Goal: Check status: Check status

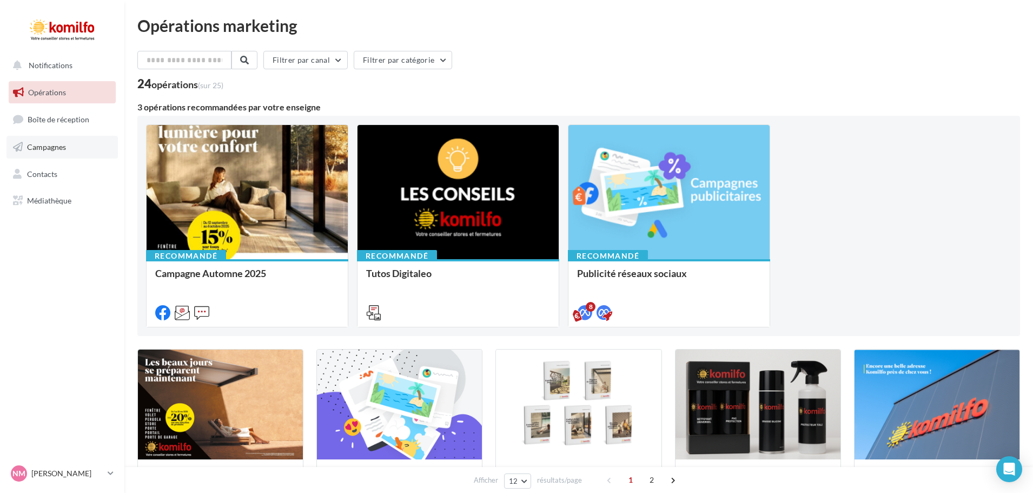
click at [56, 149] on span "Campagnes" at bounding box center [46, 146] width 39 height 9
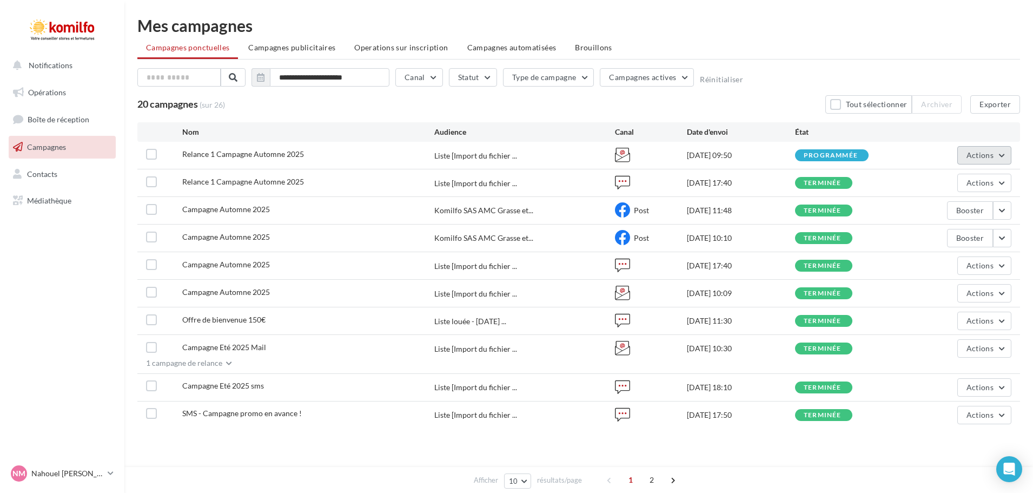
click at [1002, 154] on button "Actions" at bounding box center [984, 155] width 54 height 18
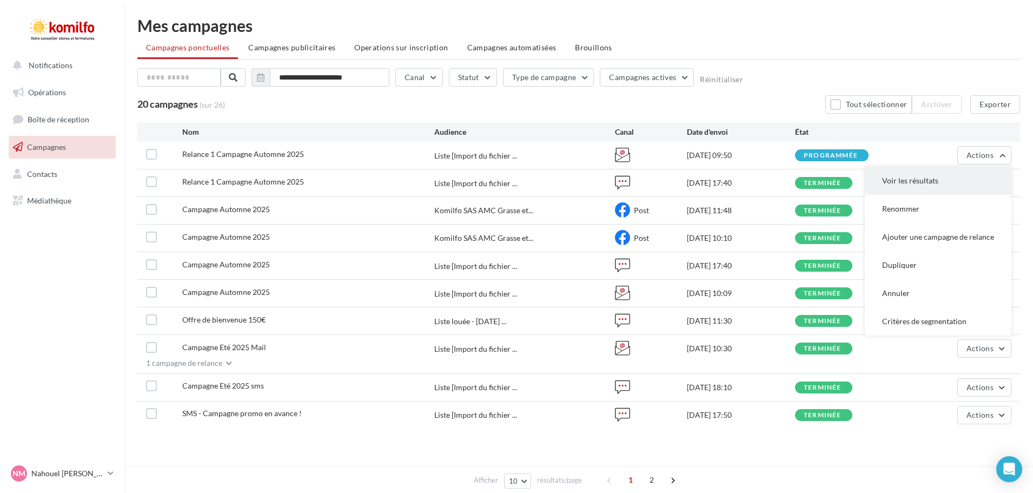
click at [953, 182] on button "Voir les résultats" at bounding box center [938, 181] width 147 height 28
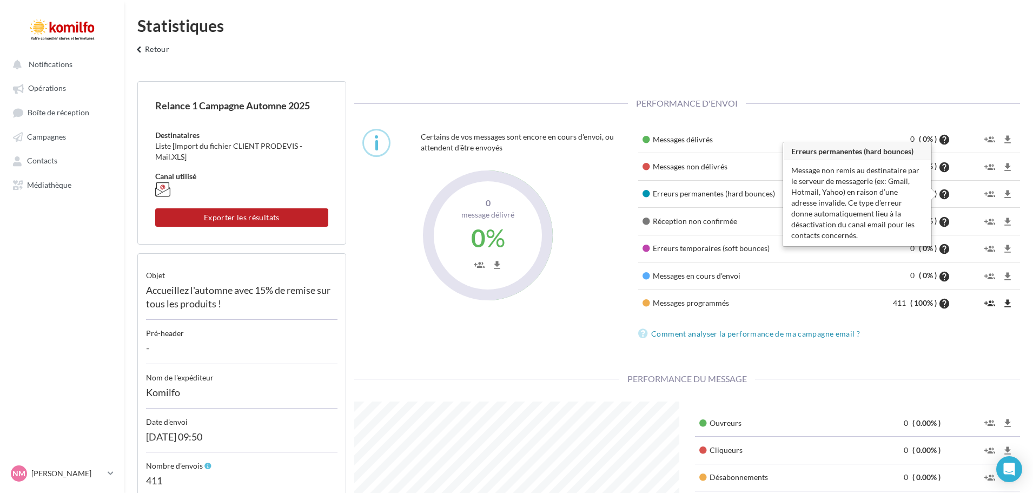
scroll to position [216, 341]
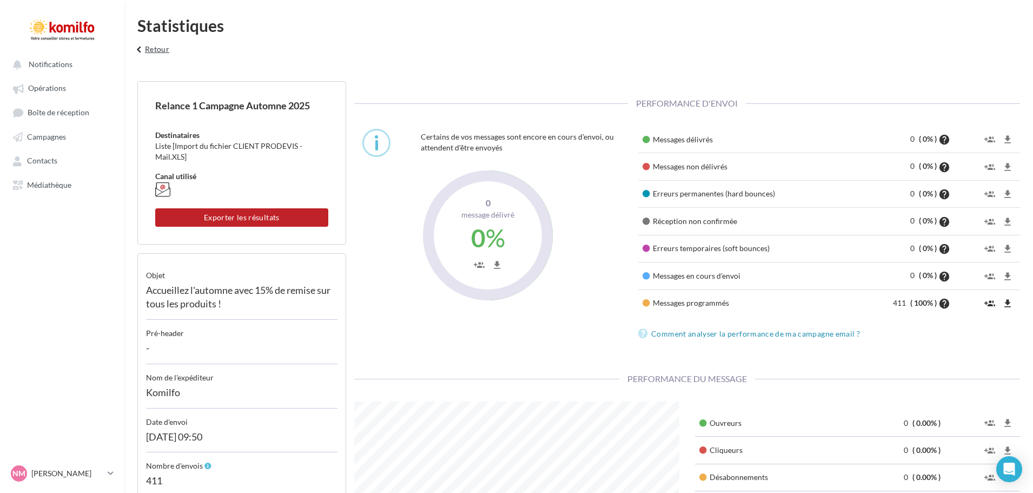
drag, startPoint x: 157, startPoint y: 50, endPoint x: 160, endPoint y: 45, distance: 5.9
click at [157, 49] on button "keyboard_arrow_left Retour" at bounding box center [151, 53] width 45 height 22
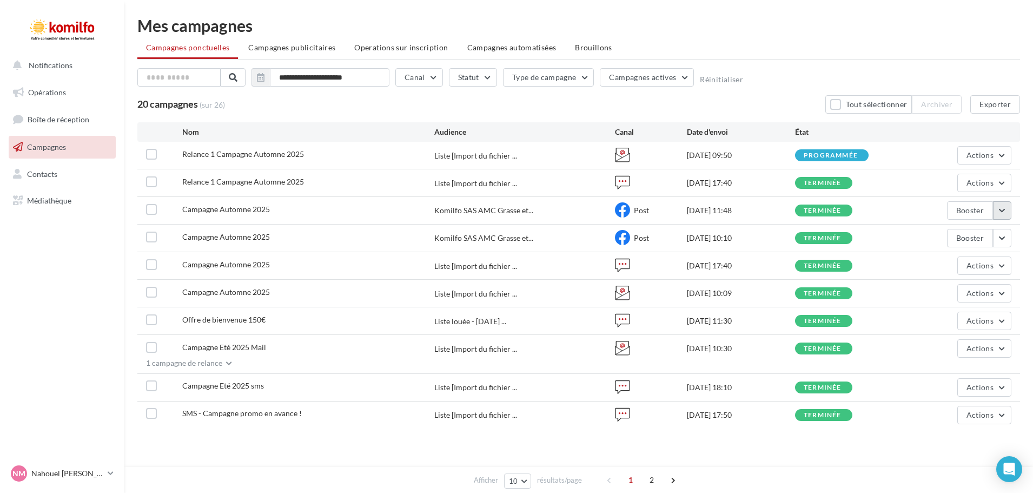
click at [1003, 212] on button "button" at bounding box center [1002, 210] width 18 height 18
click at [927, 236] on button "Voir les résultats" at bounding box center [957, 236] width 108 height 28
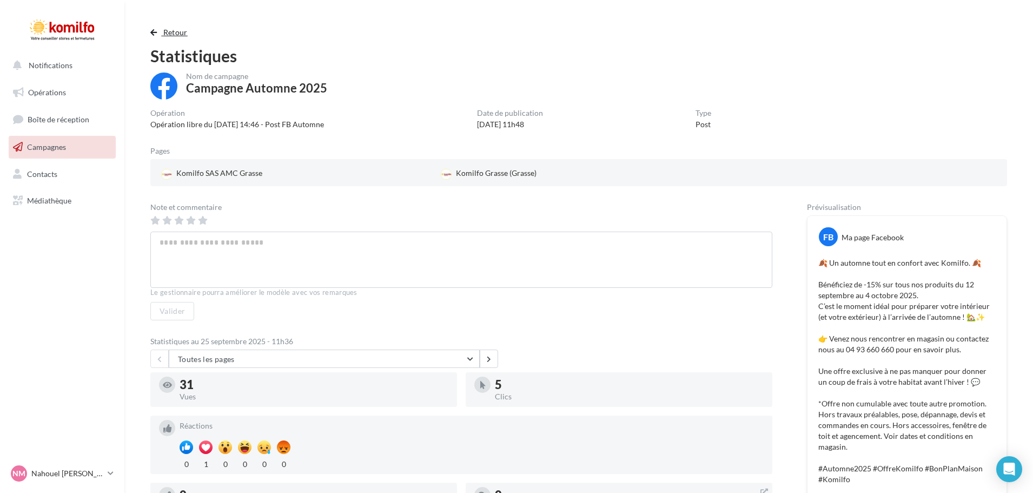
click at [177, 30] on span "Retour" at bounding box center [175, 32] width 24 height 9
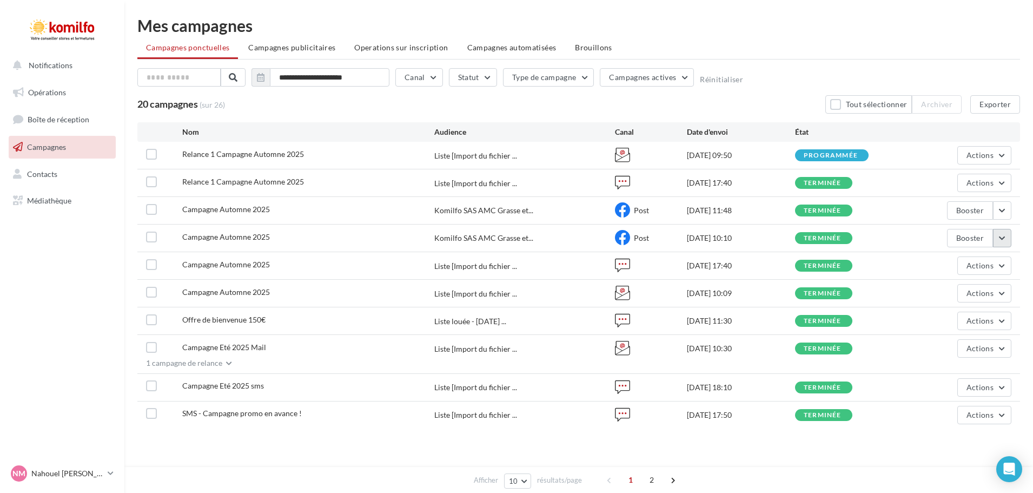
click at [997, 239] on button "button" at bounding box center [1002, 238] width 18 height 18
click at [949, 268] on button "Voir les résultats" at bounding box center [957, 263] width 108 height 28
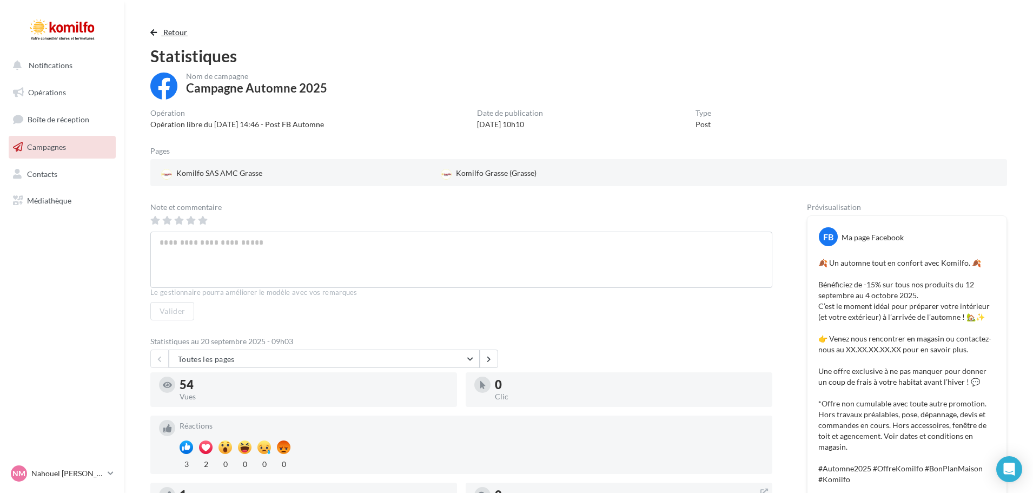
click at [161, 29] on button "Retour" at bounding box center [171, 32] width 42 height 13
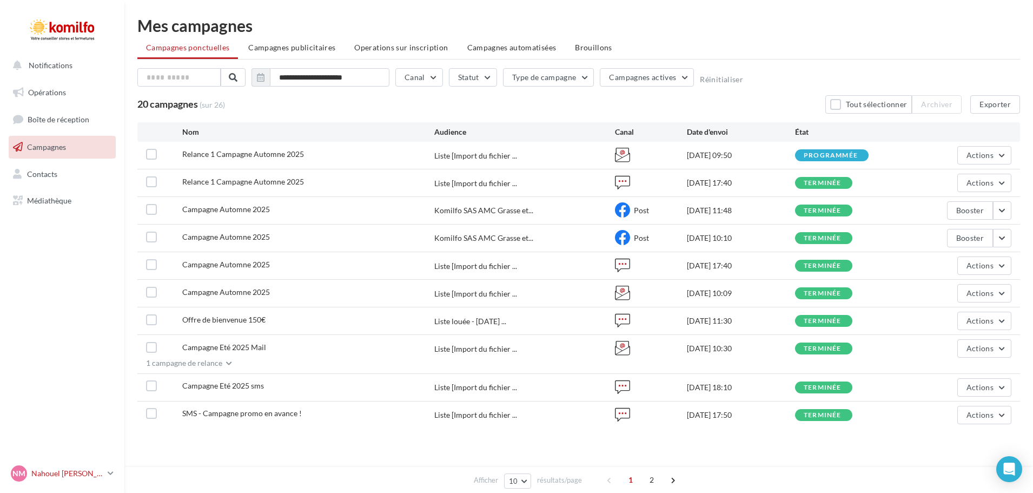
click at [60, 471] on p "Nahouel [PERSON_NAME]" at bounding box center [67, 473] width 72 height 11
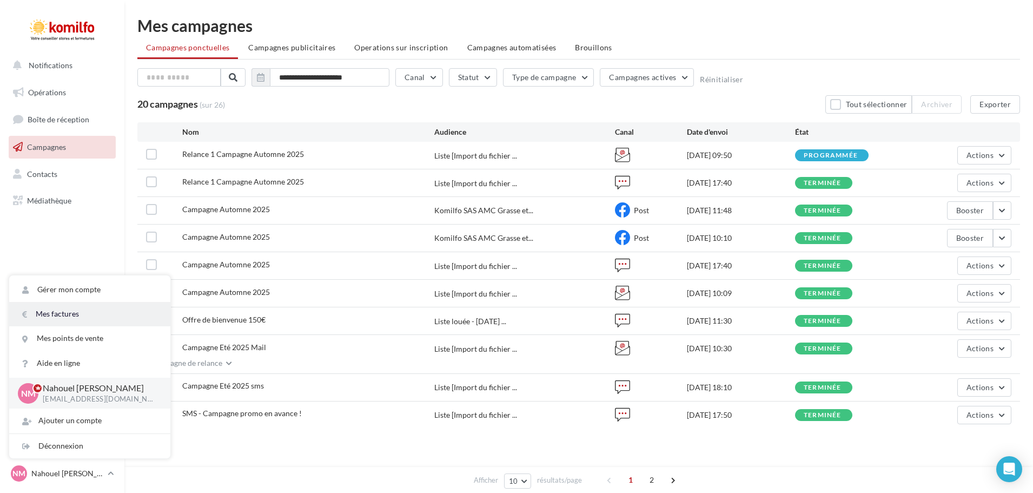
click at [91, 314] on link "Mes factures" at bounding box center [89, 314] width 161 height 24
